Goal: Transaction & Acquisition: Purchase product/service

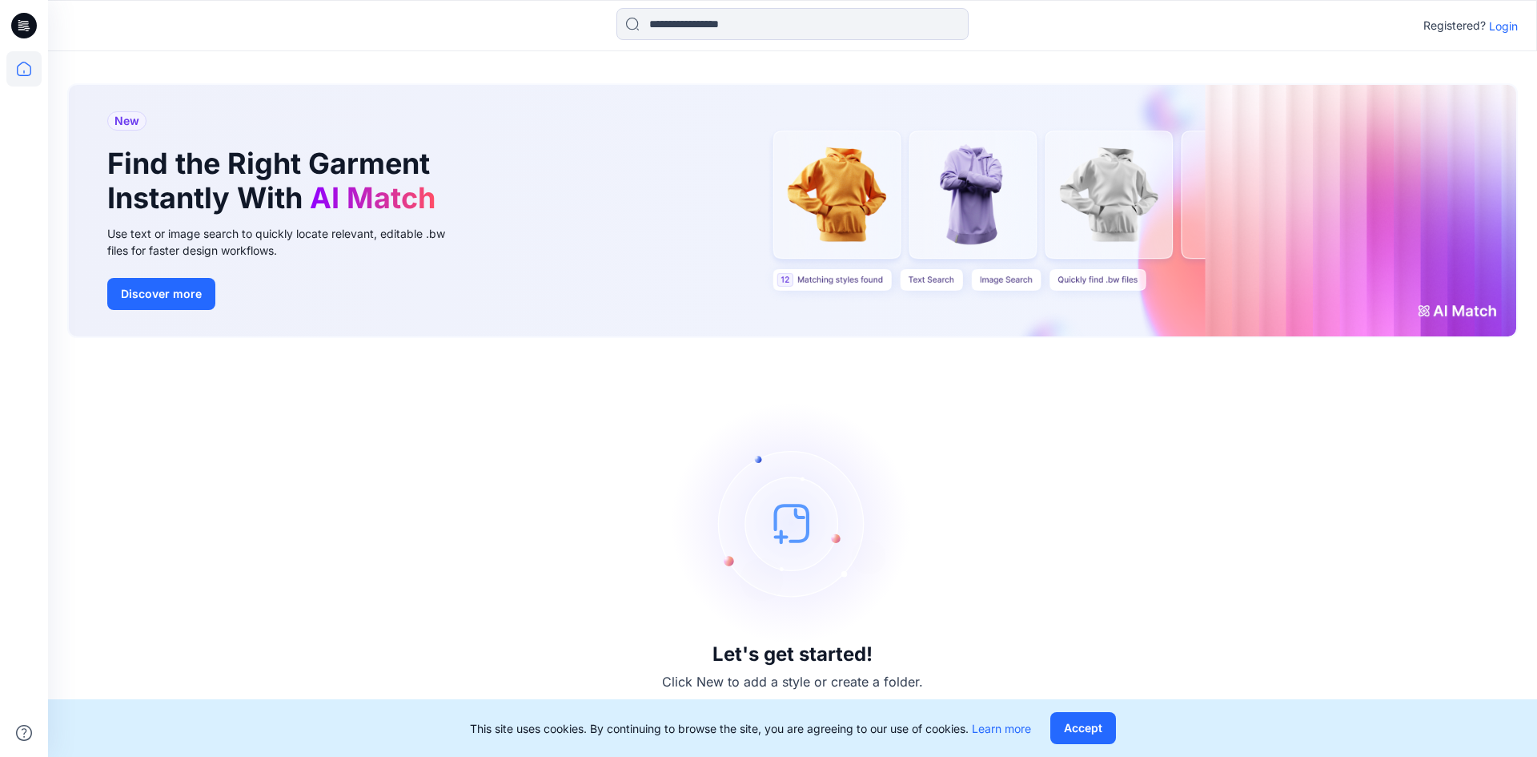
click at [1507, 30] on p "Login" at bounding box center [1503, 26] width 29 height 17
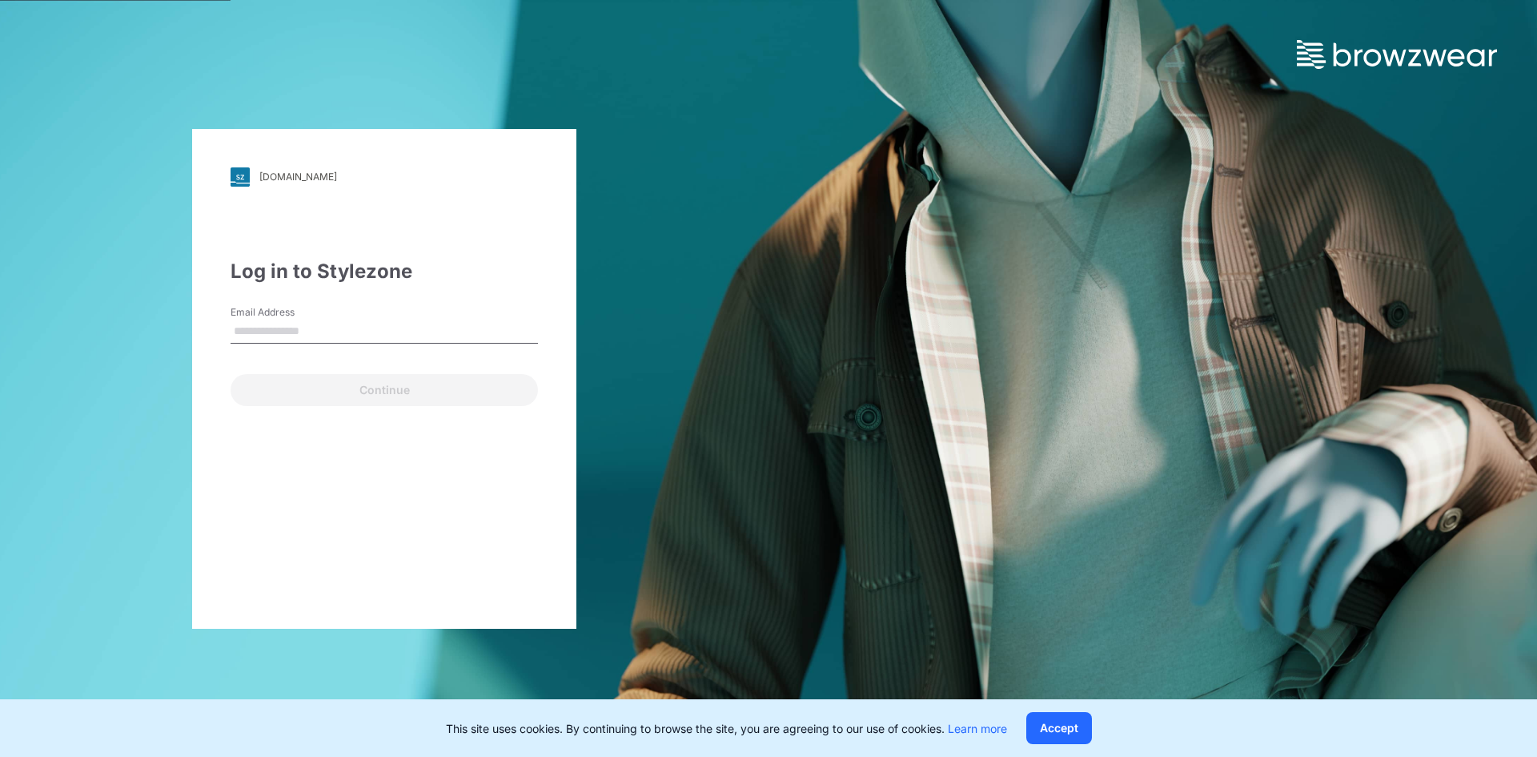
click at [314, 310] on label "Email Address" at bounding box center [287, 312] width 112 height 14
click at [314, 319] on input "Email Address" at bounding box center [384, 331] width 307 height 24
click at [328, 332] on input "Email Address" at bounding box center [384, 331] width 307 height 24
type input "**********"
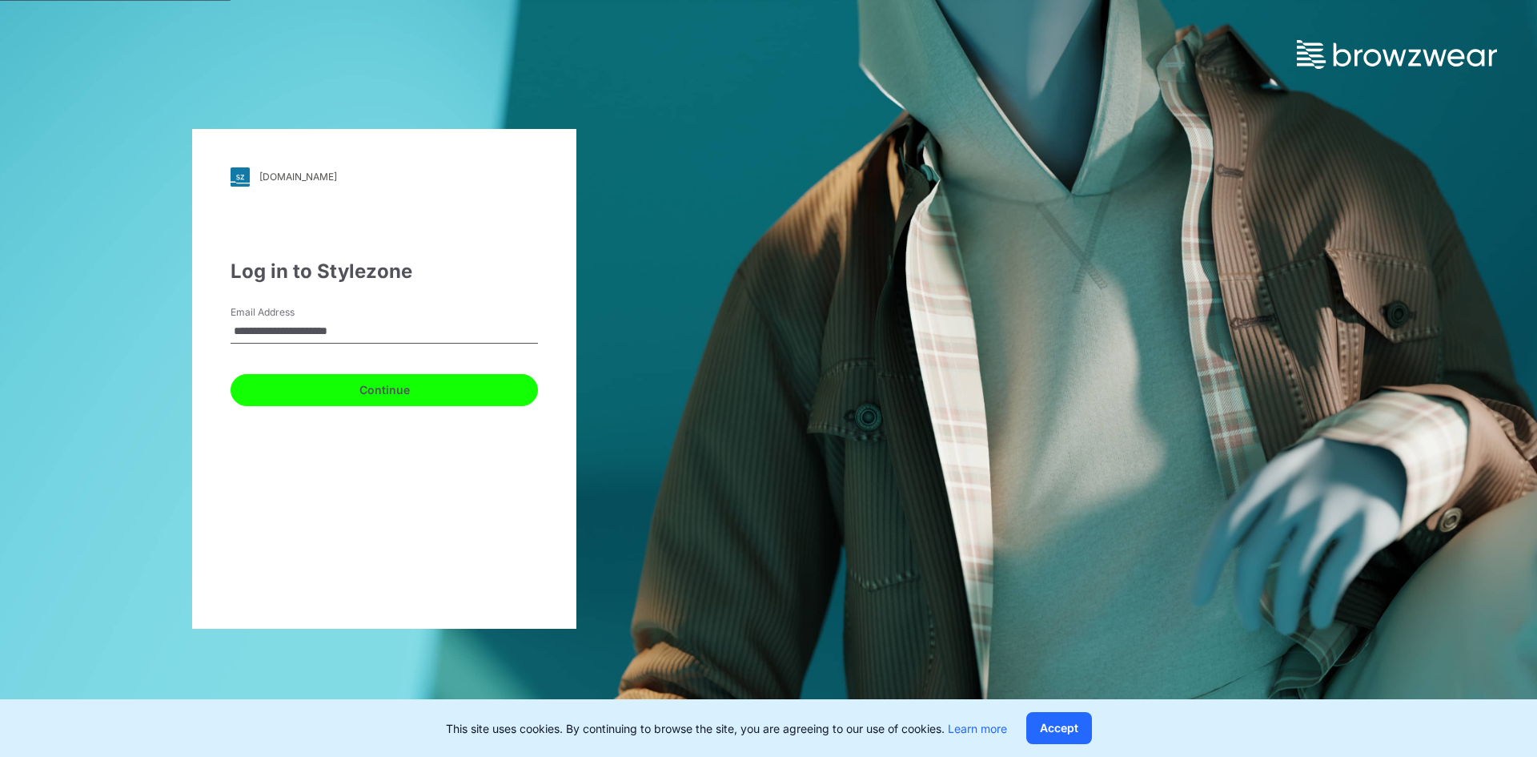
click at [304, 388] on button "Continue" at bounding box center [384, 390] width 307 height 32
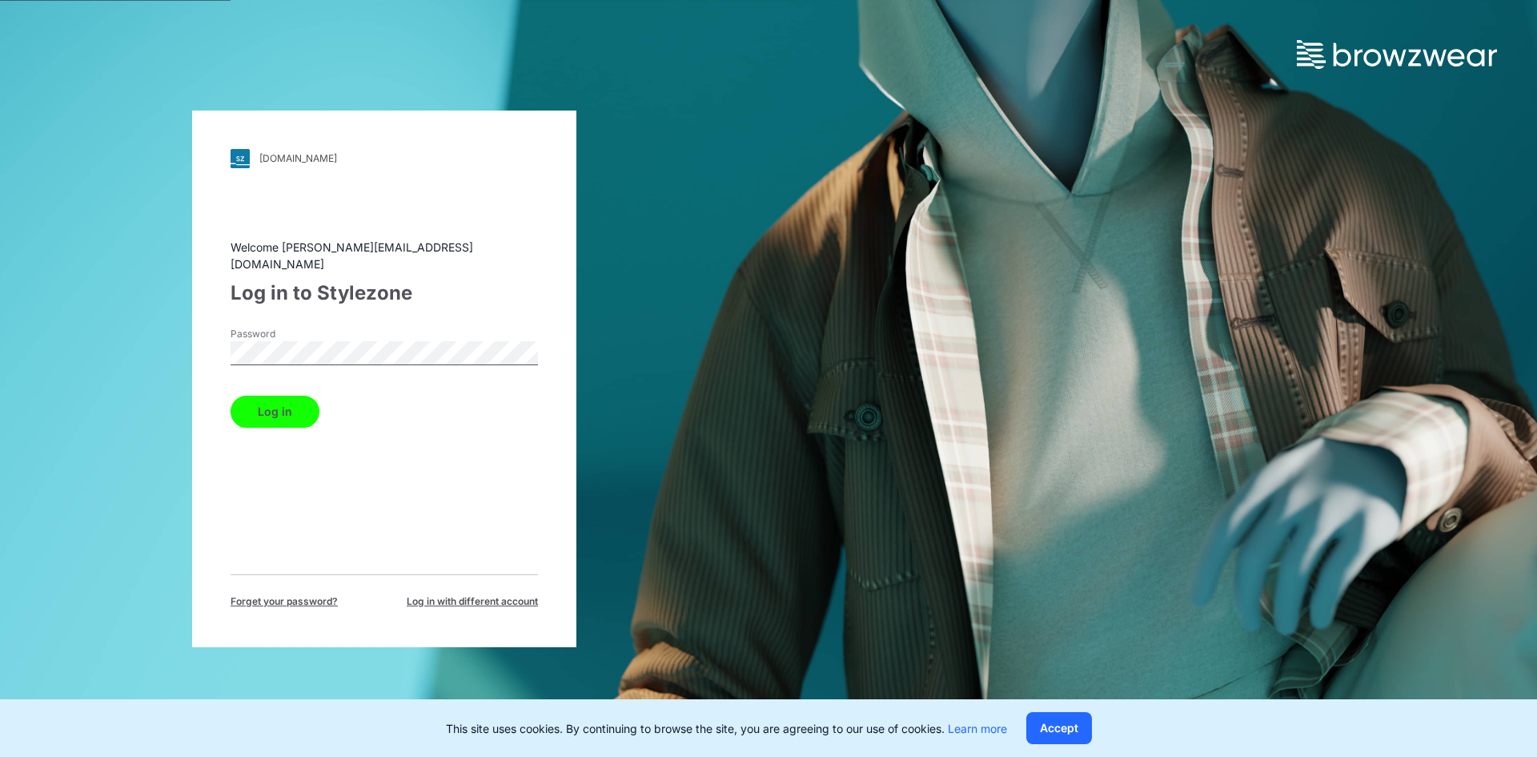
click at [294, 401] on button "Log in" at bounding box center [275, 411] width 89 height 32
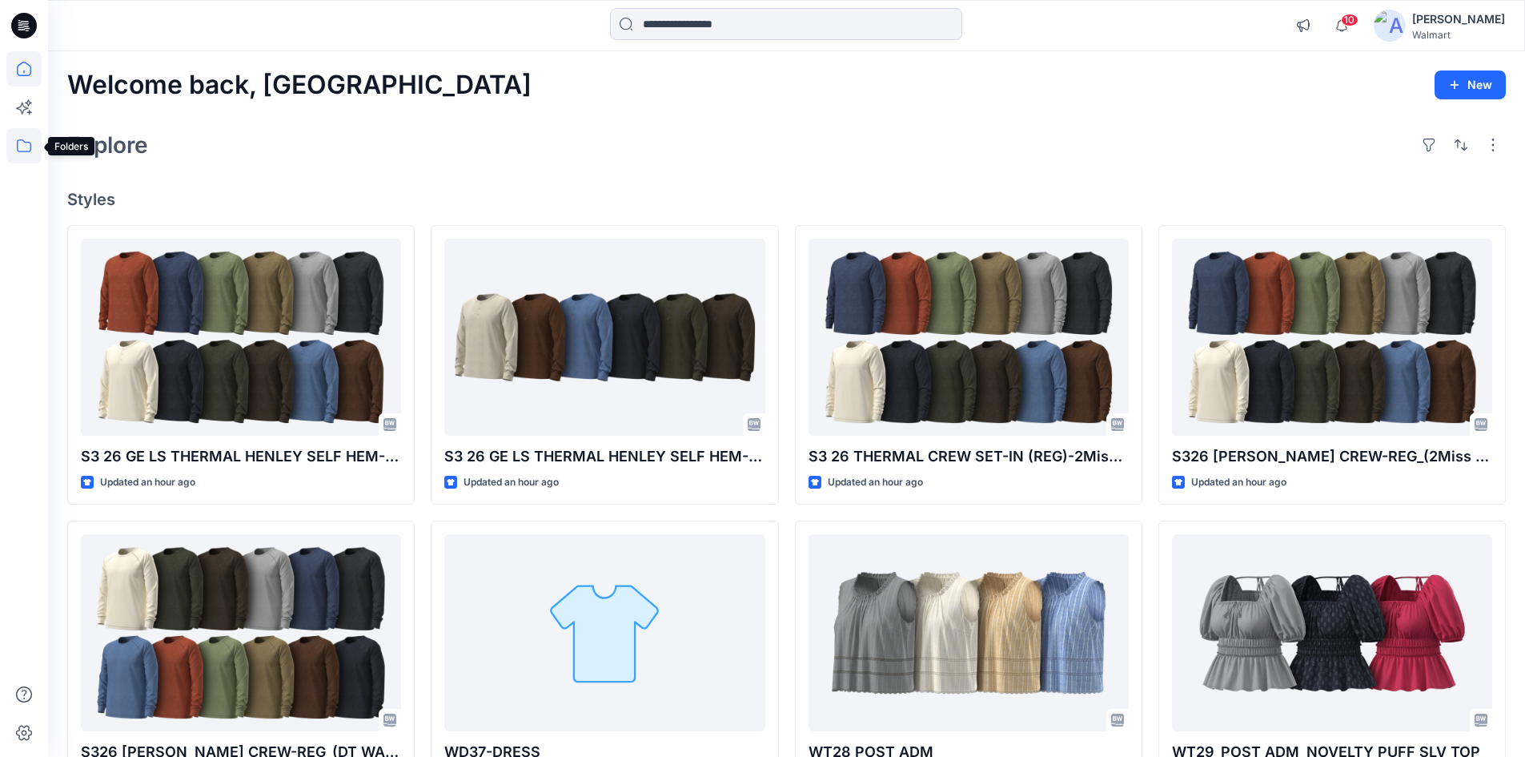
click at [25, 142] on icon at bounding box center [24, 145] width 14 height 13
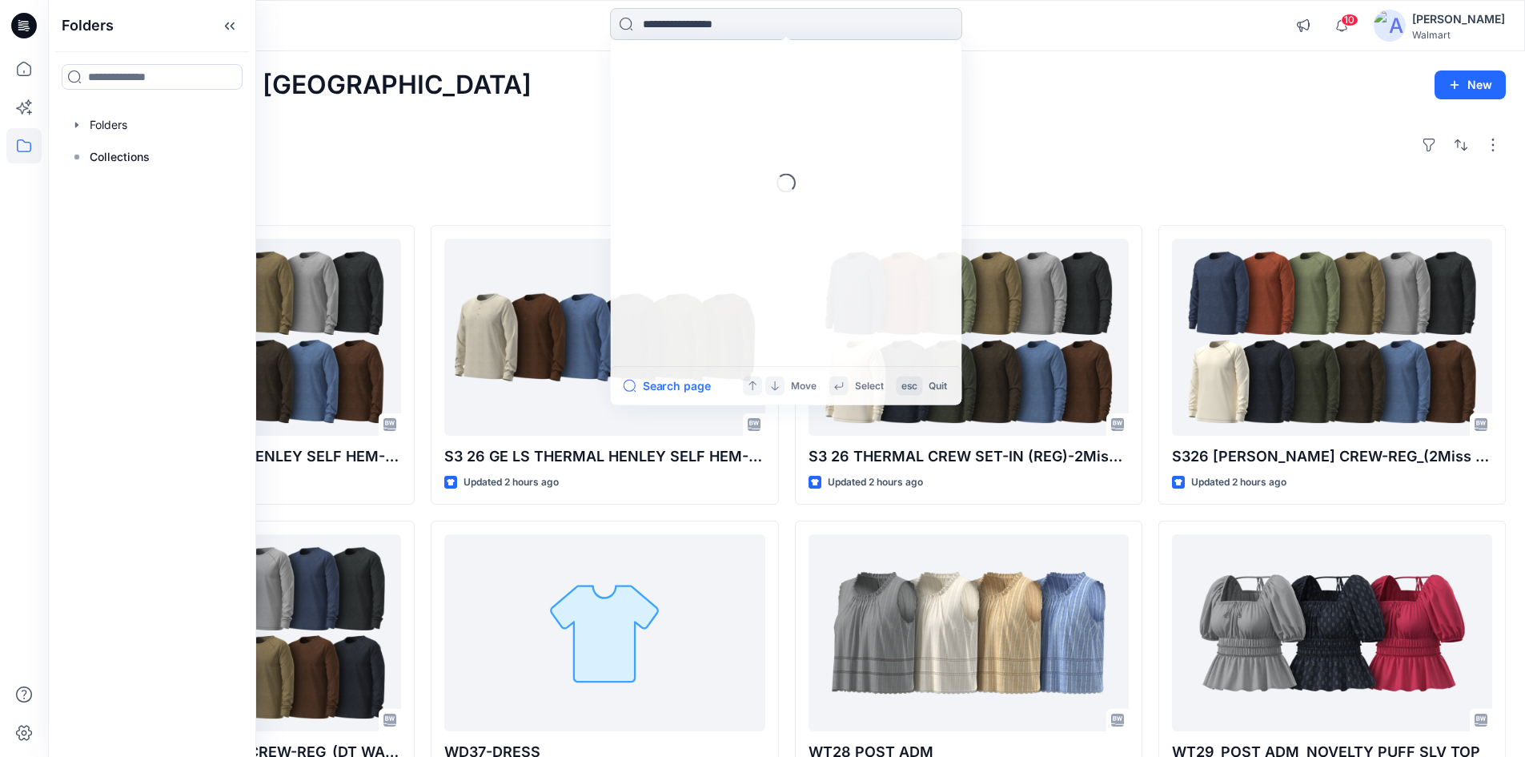
click at [741, 20] on input at bounding box center [786, 24] width 352 height 32
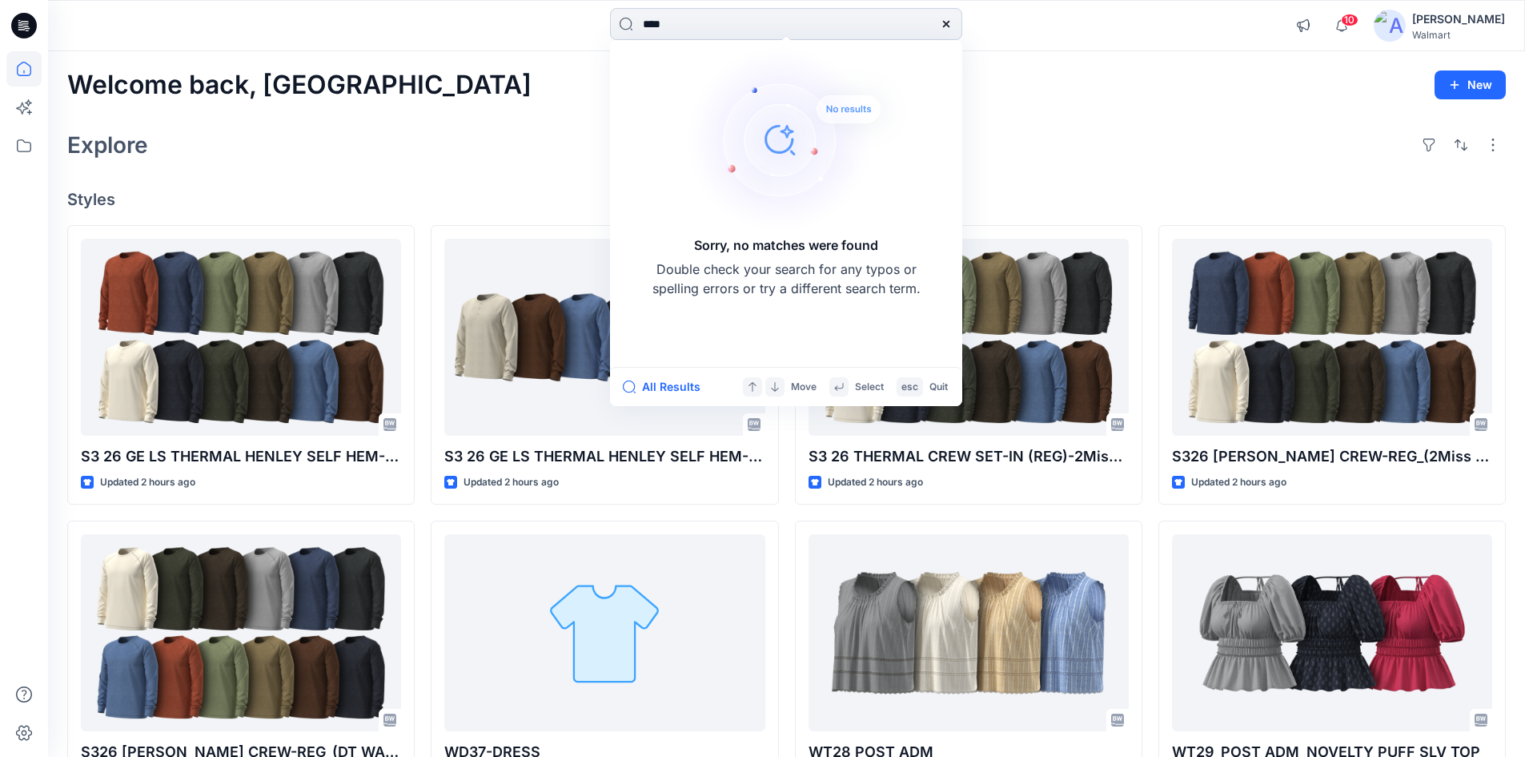
click at [670, 26] on input "****" at bounding box center [786, 24] width 352 height 32
type input "****"
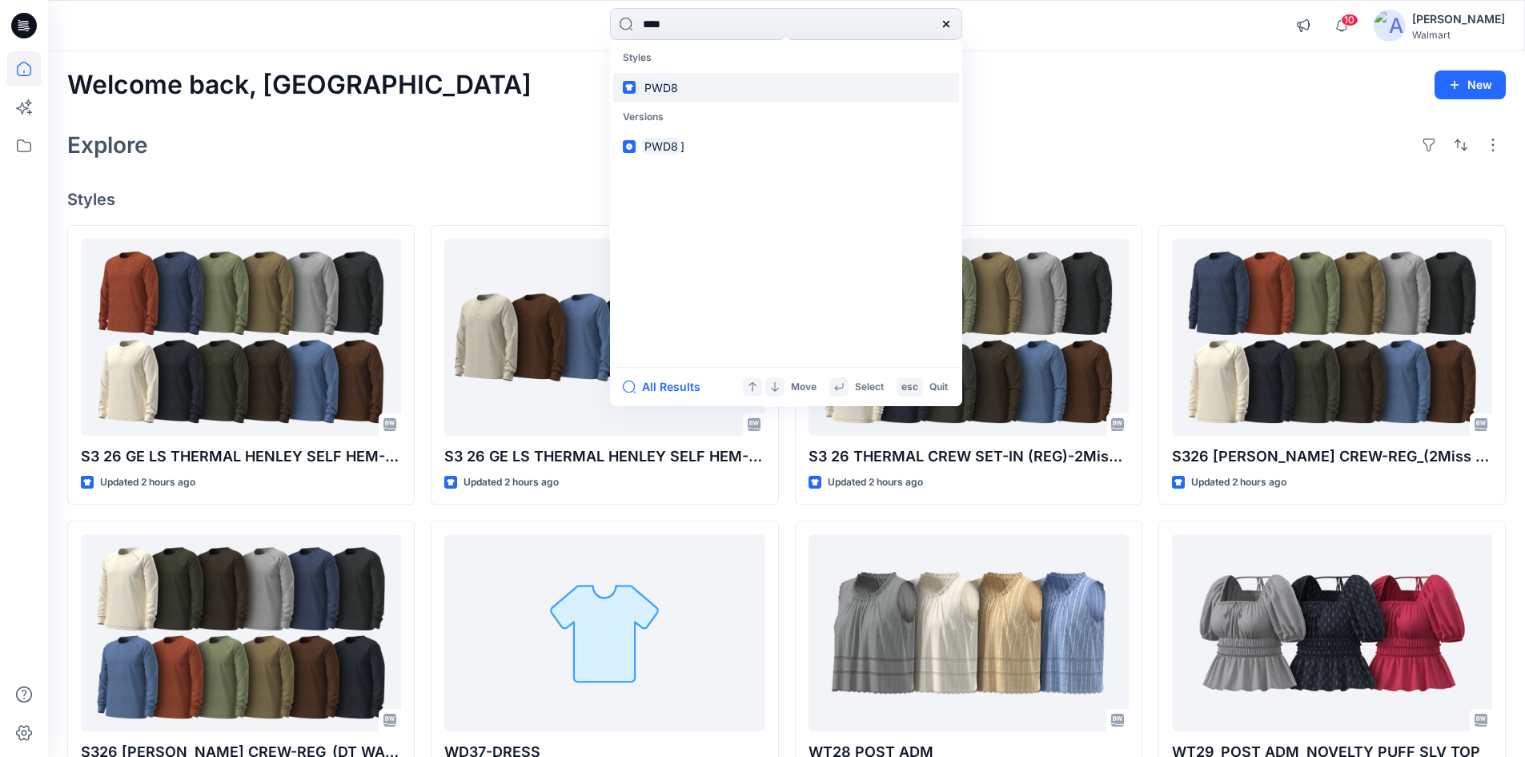
click at [698, 90] on link "PWD8" at bounding box center [786, 88] width 346 height 30
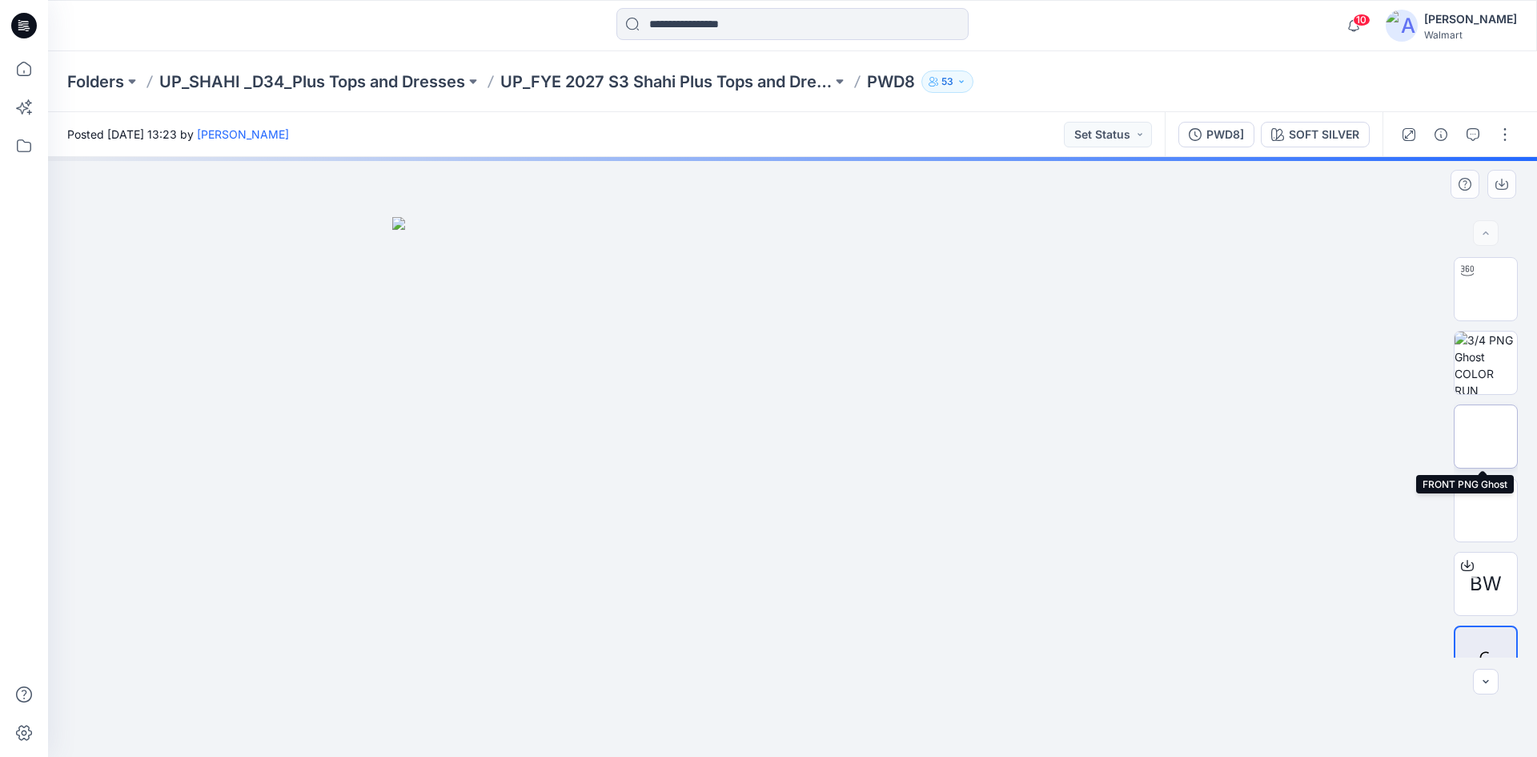
click at [1486, 436] on img at bounding box center [1486, 436] width 0 height 0
drag, startPoint x: 660, startPoint y: 206, endPoint x: 775, endPoint y: 528, distance: 341.8
click at [795, 157] on img at bounding box center [792, 157] width 352 height 0
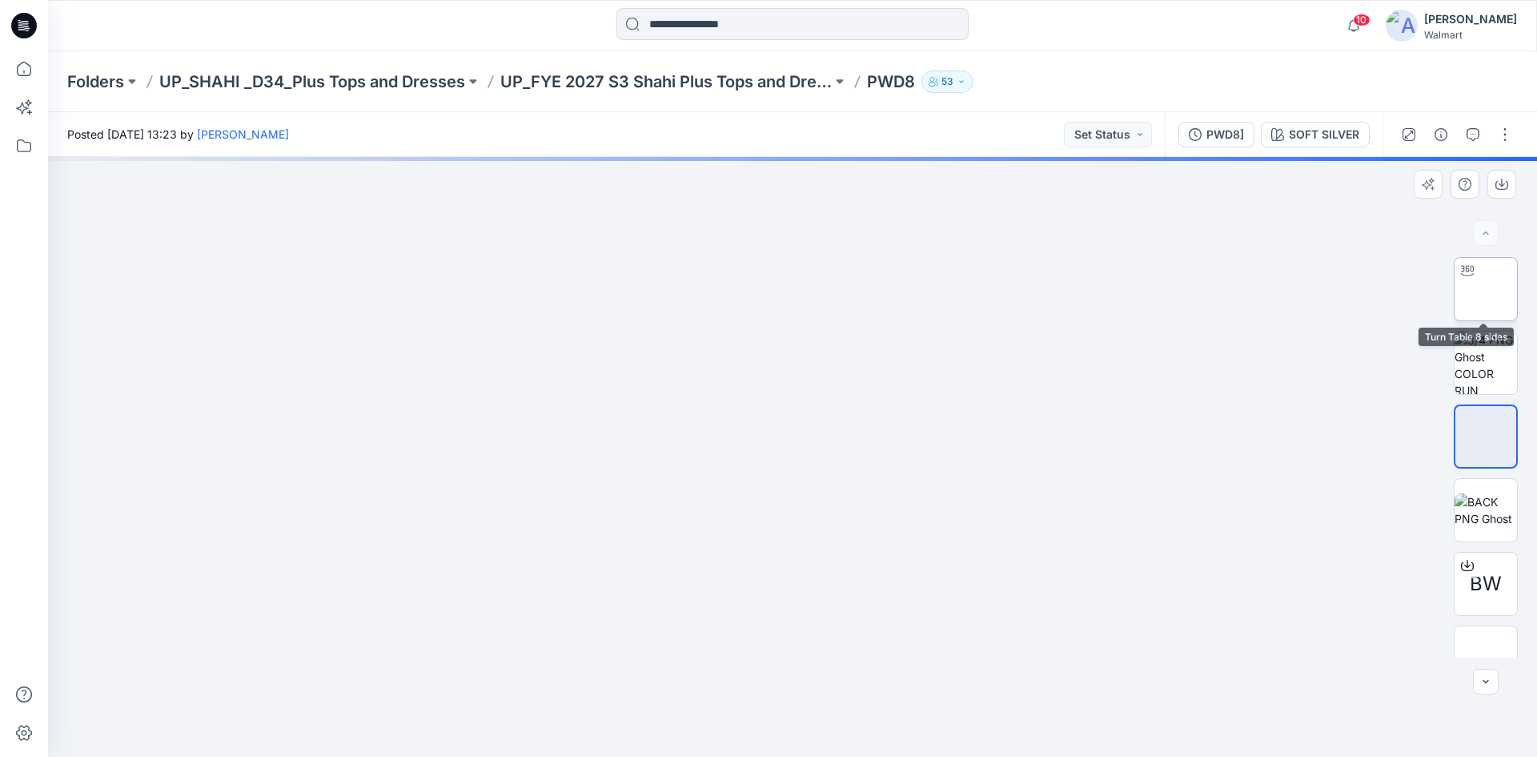
click at [1486, 289] on img at bounding box center [1486, 289] width 0 height 0
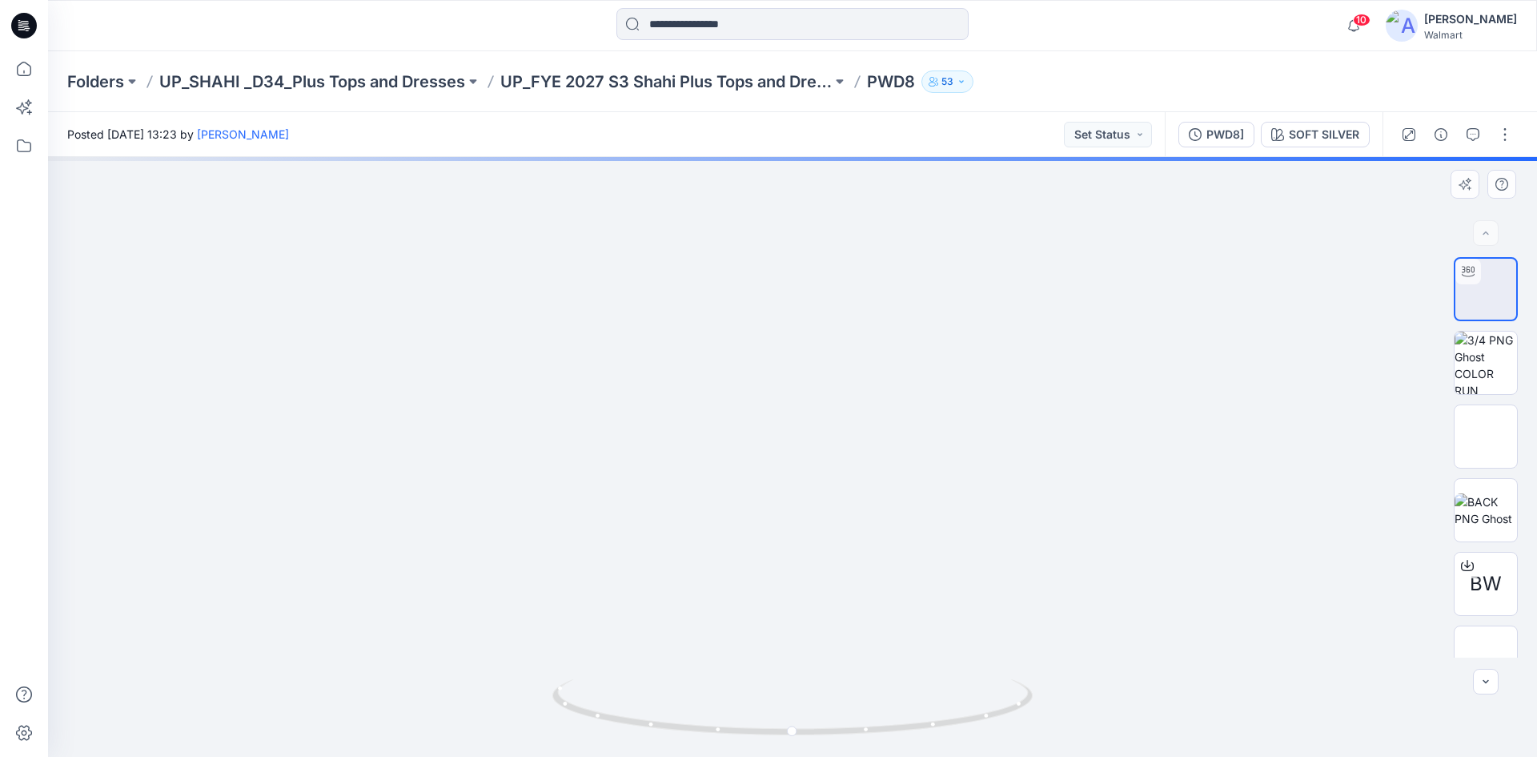
drag, startPoint x: 785, startPoint y: 588, endPoint x: 735, endPoint y: 402, distance: 193.2
click at [735, 402] on img at bounding box center [792, 239] width 1475 height 1036
drag, startPoint x: 765, startPoint y: 500, endPoint x: 833, endPoint y: 737, distance: 246.3
click at [762, 493] on img at bounding box center [792, 347] width 818 height 818
drag, startPoint x: 890, startPoint y: 726, endPoint x: 723, endPoint y: 557, distance: 237.7
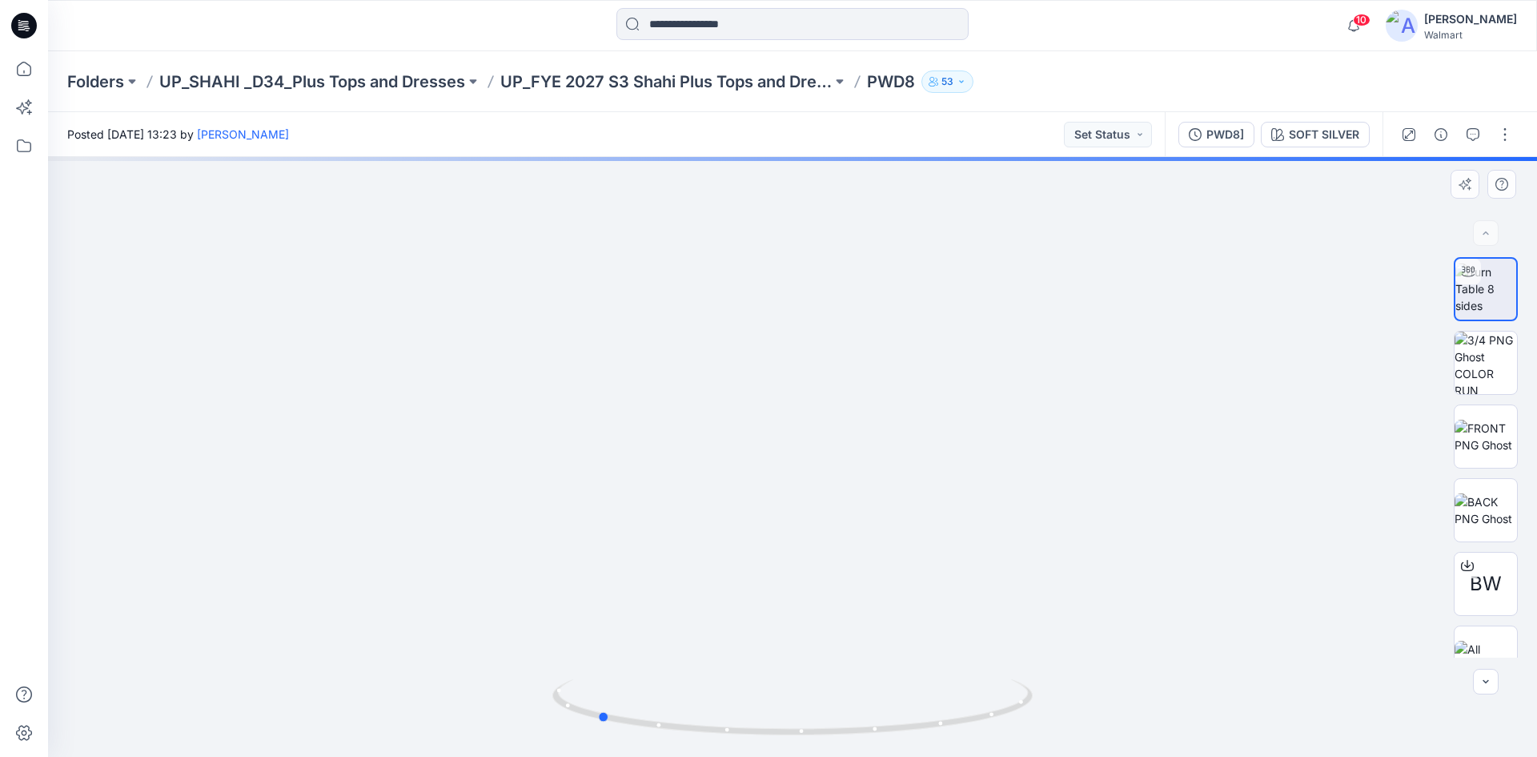
click at [696, 696] on icon at bounding box center [794, 709] width 484 height 60
drag, startPoint x: 745, startPoint y: 286, endPoint x: 814, endPoint y: 766, distance: 485.2
click at [814, 756] on html "10 Notifications Srinath ​Gangappa shared S3 26 GE LS THERMAL HENLEY SELF HEM-(…" at bounding box center [768, 378] width 1537 height 757
drag, startPoint x: 809, startPoint y: 321, endPoint x: 837, endPoint y: 794, distance: 473.9
click at [837, 756] on html "10 Notifications Srinath ​Gangappa shared S3 26 GE LS THERMAL HENLEY SELF HEM-(…" at bounding box center [768, 378] width 1537 height 757
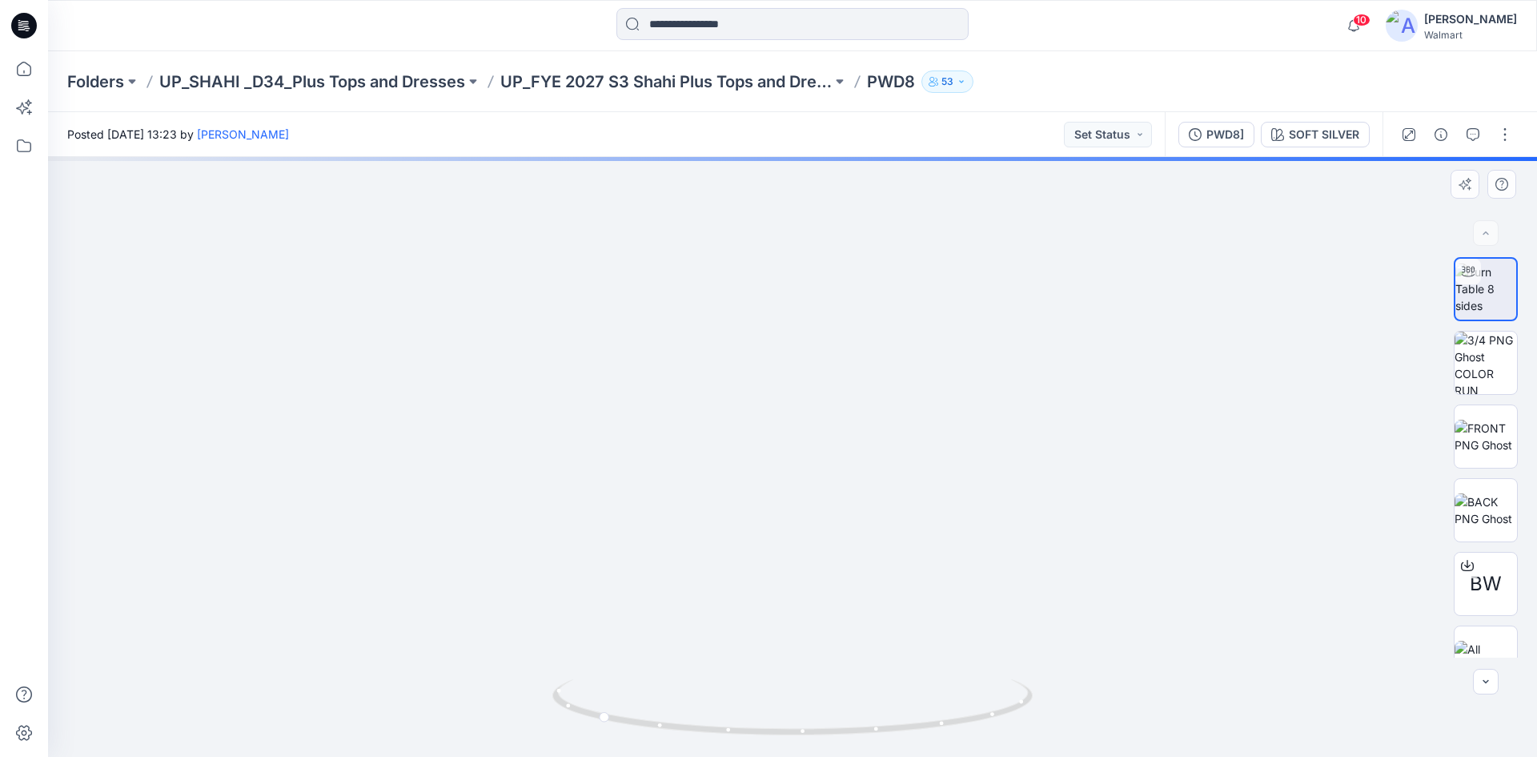
drag, startPoint x: 740, startPoint y: 726, endPoint x: 1037, endPoint y: 724, distance: 296.2
click at [1037, 724] on div at bounding box center [792, 457] width 1489 height 600
